Goal: Information Seeking & Learning: Find specific fact

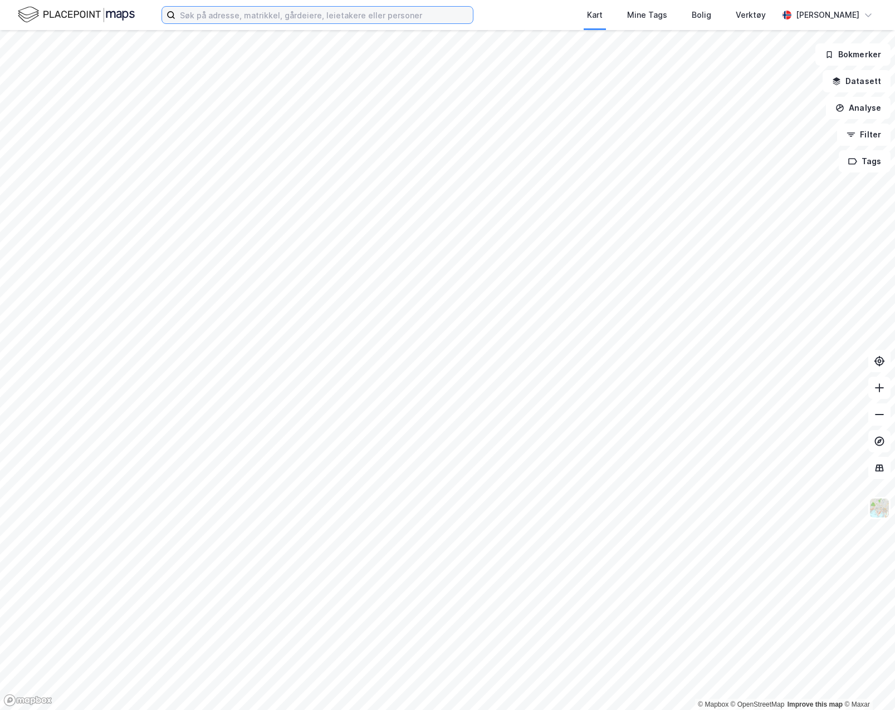
click at [372, 9] on input at bounding box center [323, 15] width 297 height 17
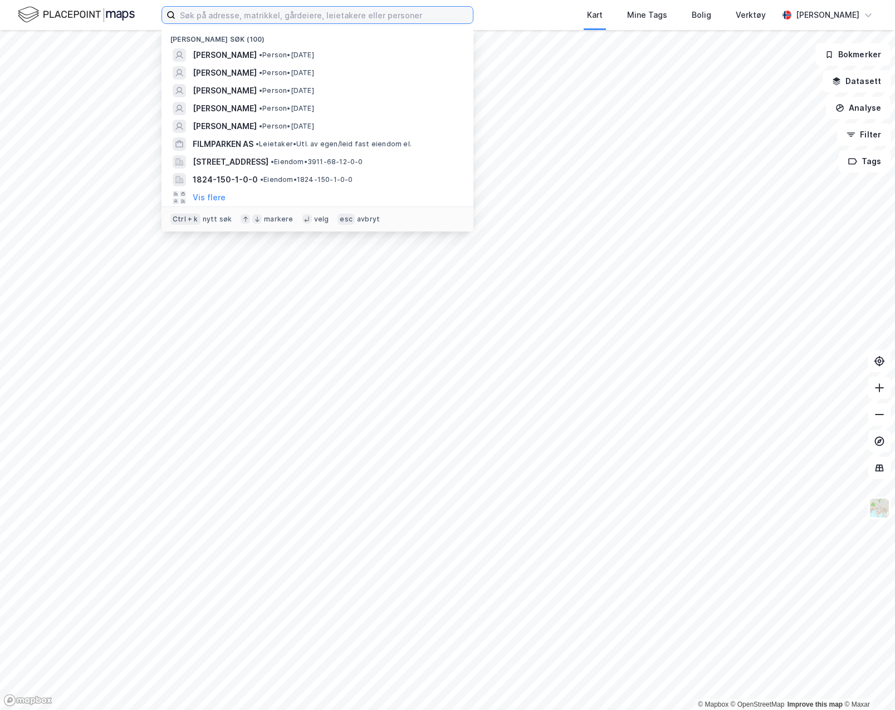
paste input "• [PERSON_NAME]"
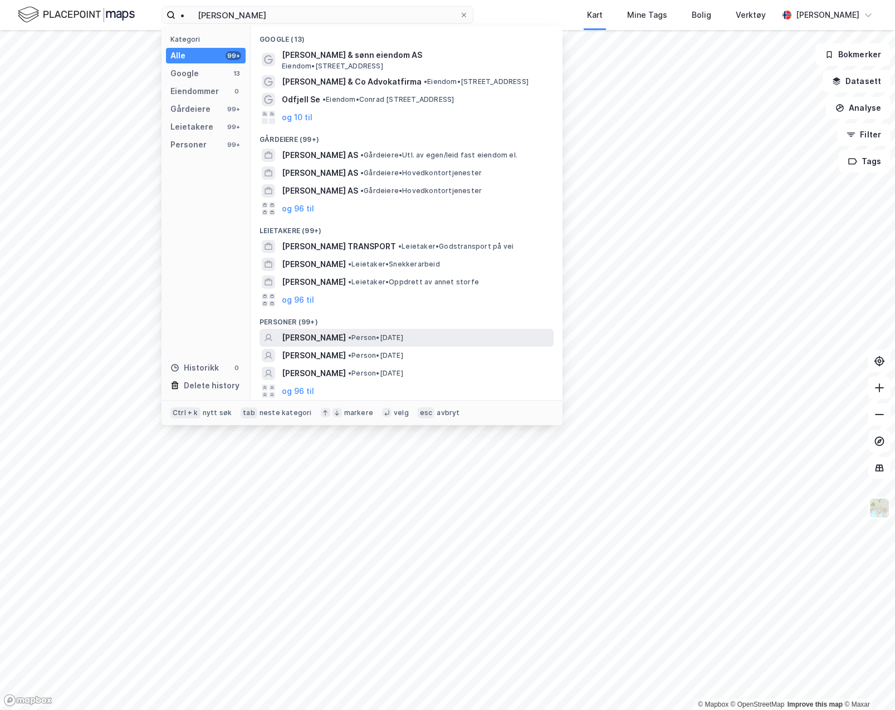
click at [346, 332] on span "[PERSON_NAME]" at bounding box center [314, 337] width 64 height 13
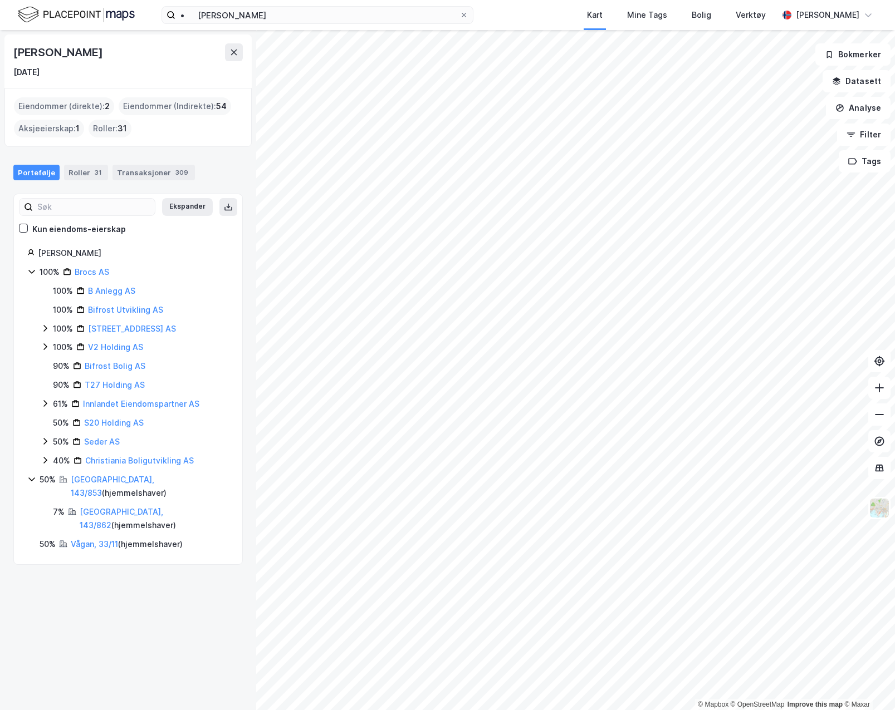
click at [21, 75] on div "[DATE]" at bounding box center [26, 72] width 26 height 13
copy div "[DATE]"
click at [281, 12] on input "• [PERSON_NAME]" at bounding box center [317, 15] width 284 height 17
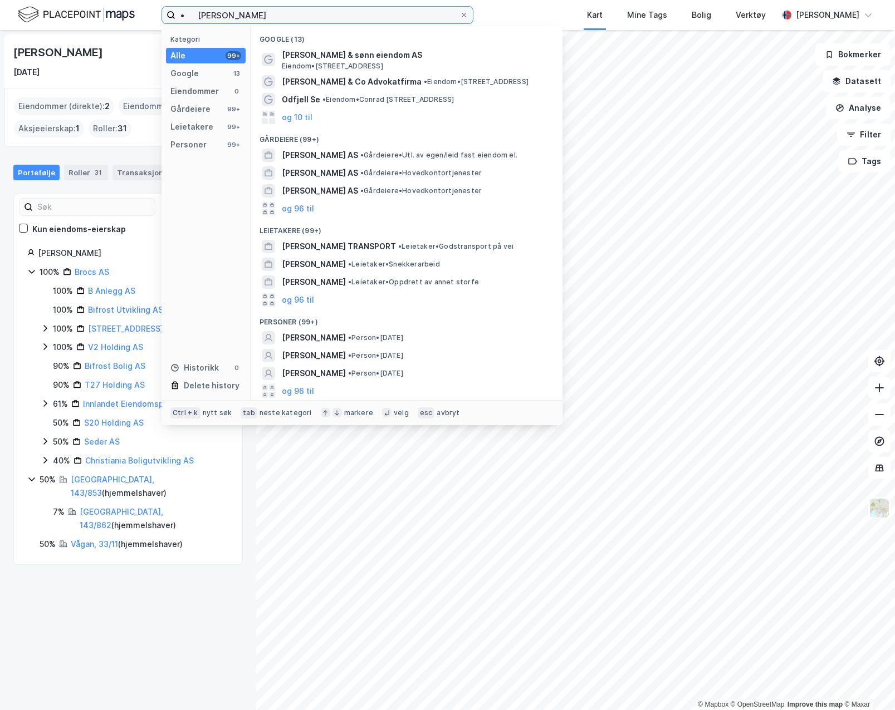
click at [281, 12] on input "• [PERSON_NAME]" at bounding box center [317, 15] width 284 height 17
paste input "[PERSON_NAME]"
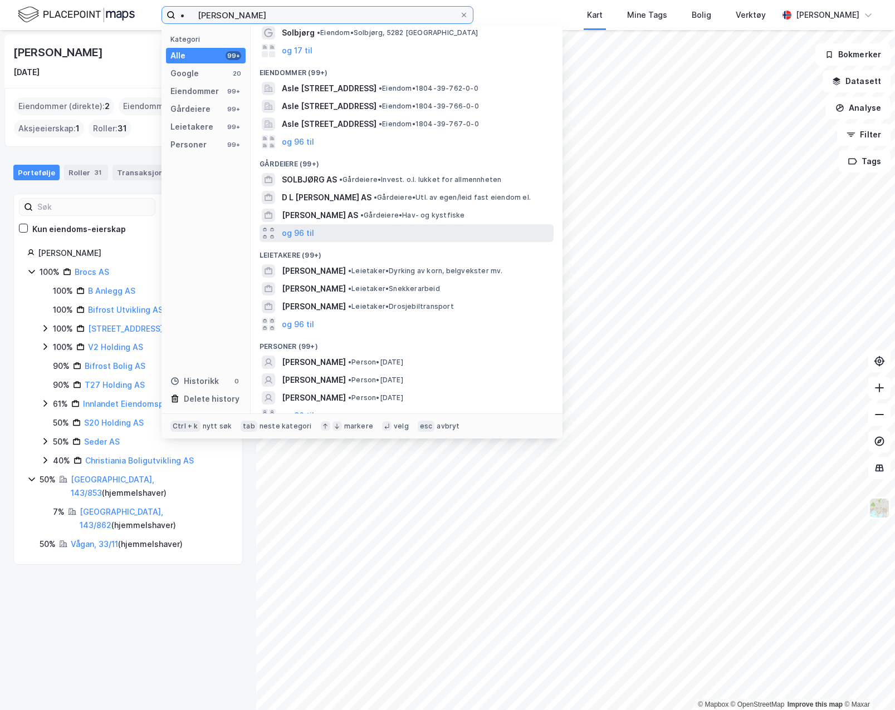
scroll to position [69, 0]
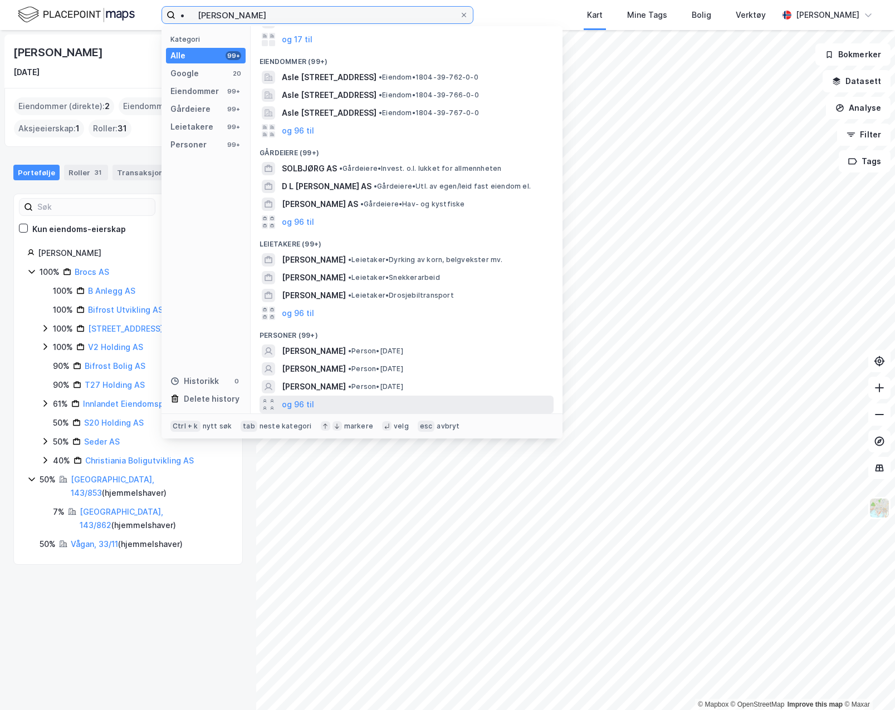
type input "• [PERSON_NAME]"
click at [349, 405] on div "og 96 til" at bounding box center [406, 405] width 294 height 18
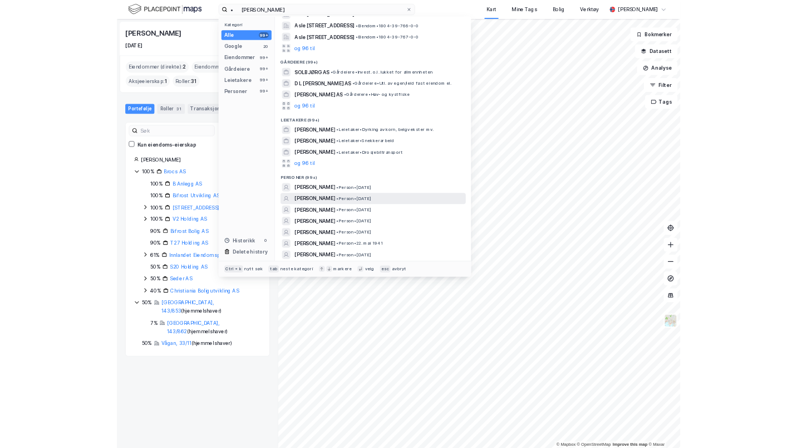
scroll to position [125, 0]
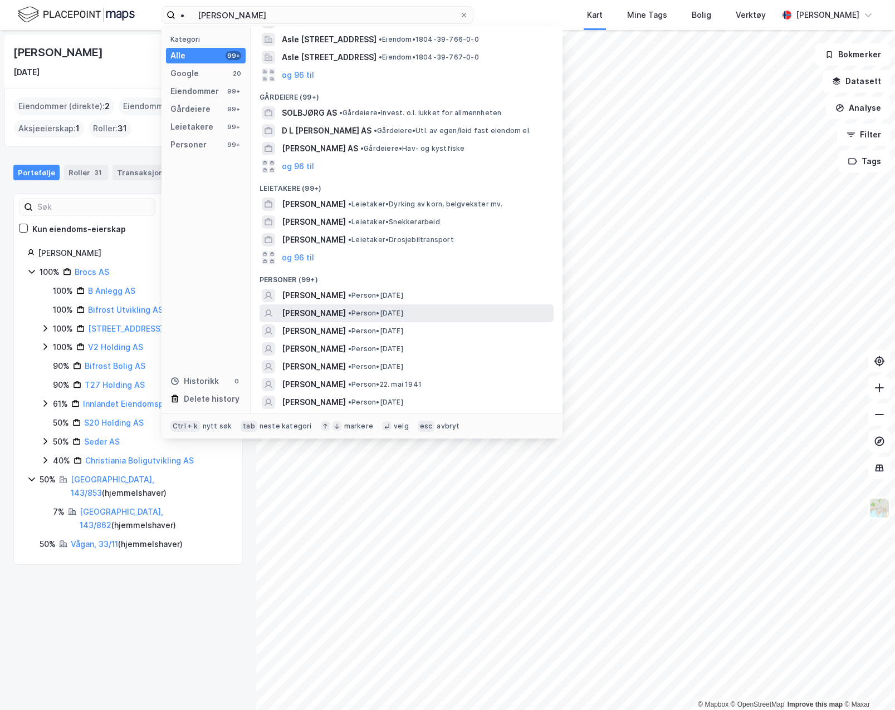
click at [403, 313] on span "• Person • [DATE]" at bounding box center [375, 313] width 55 height 9
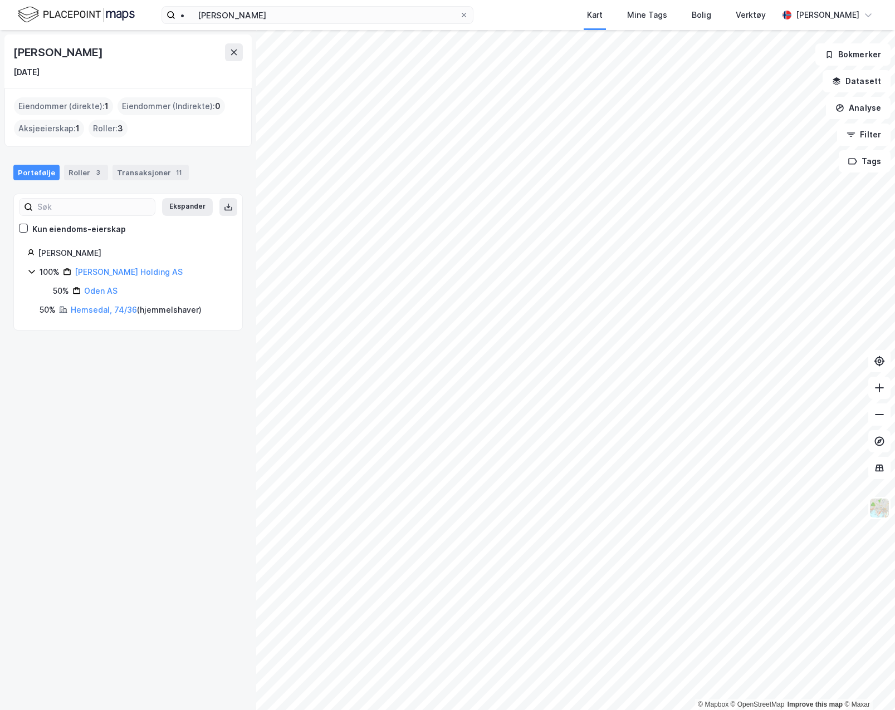
click at [40, 75] on div "[DATE]" at bounding box center [26, 72] width 26 height 13
copy div "[DATE]"
